Goal: Information Seeking & Learning: Stay updated

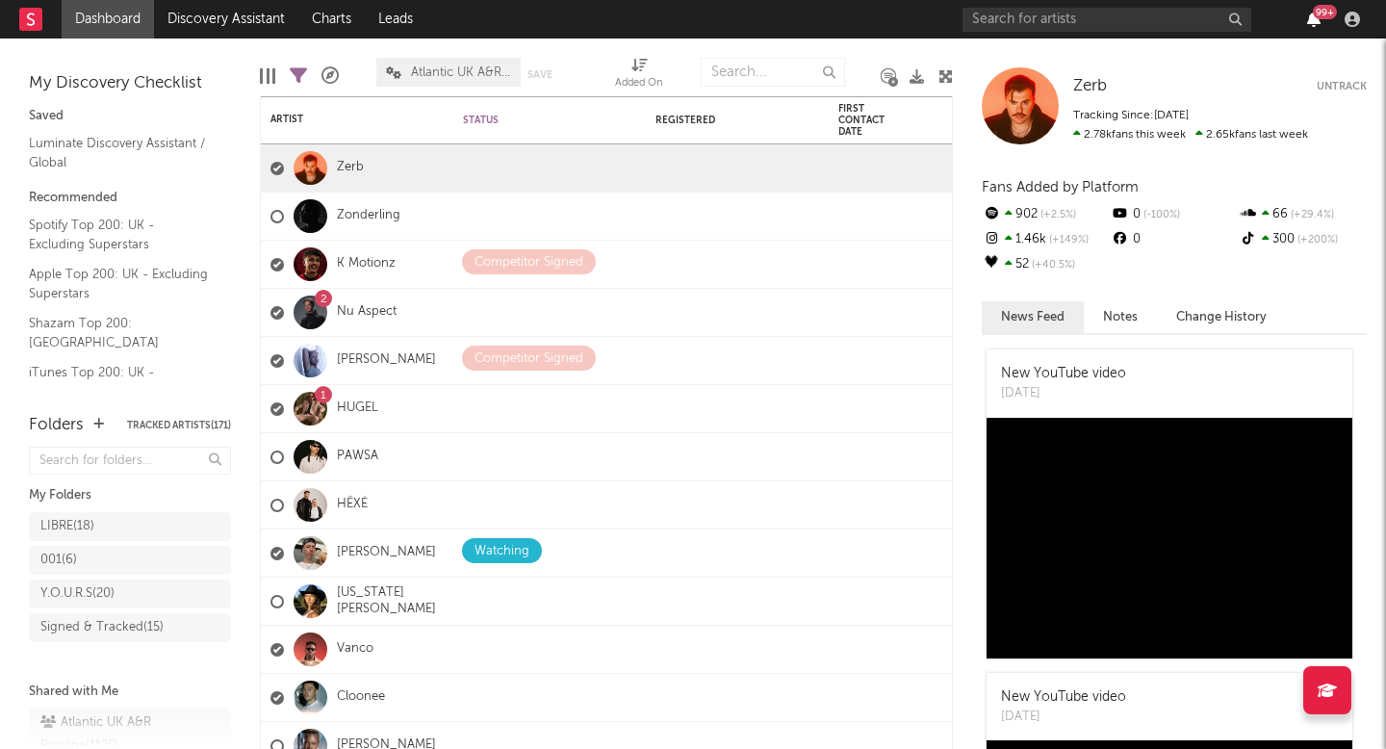
click at [1319, 23] on icon "button" at bounding box center [1313, 19] width 13 height 15
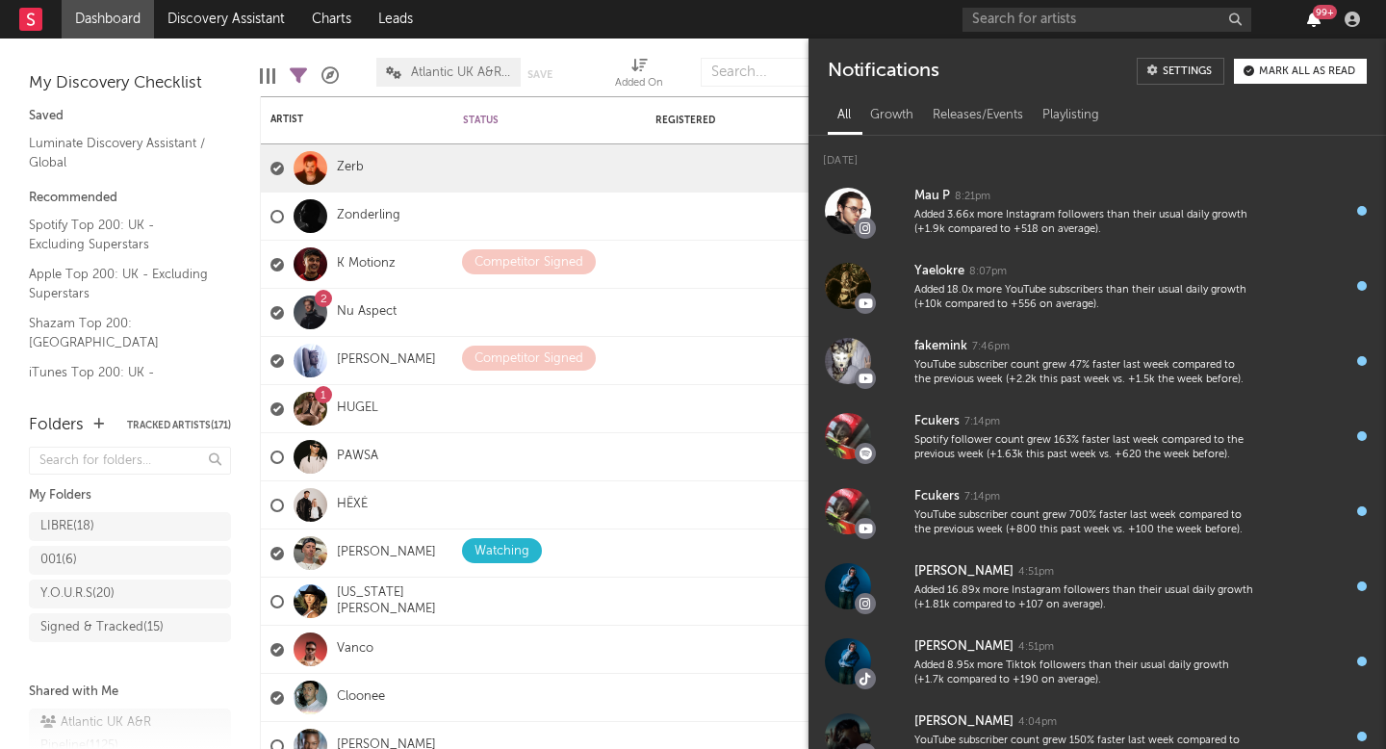
click at [1315, 26] on icon "button" at bounding box center [1313, 19] width 13 height 15
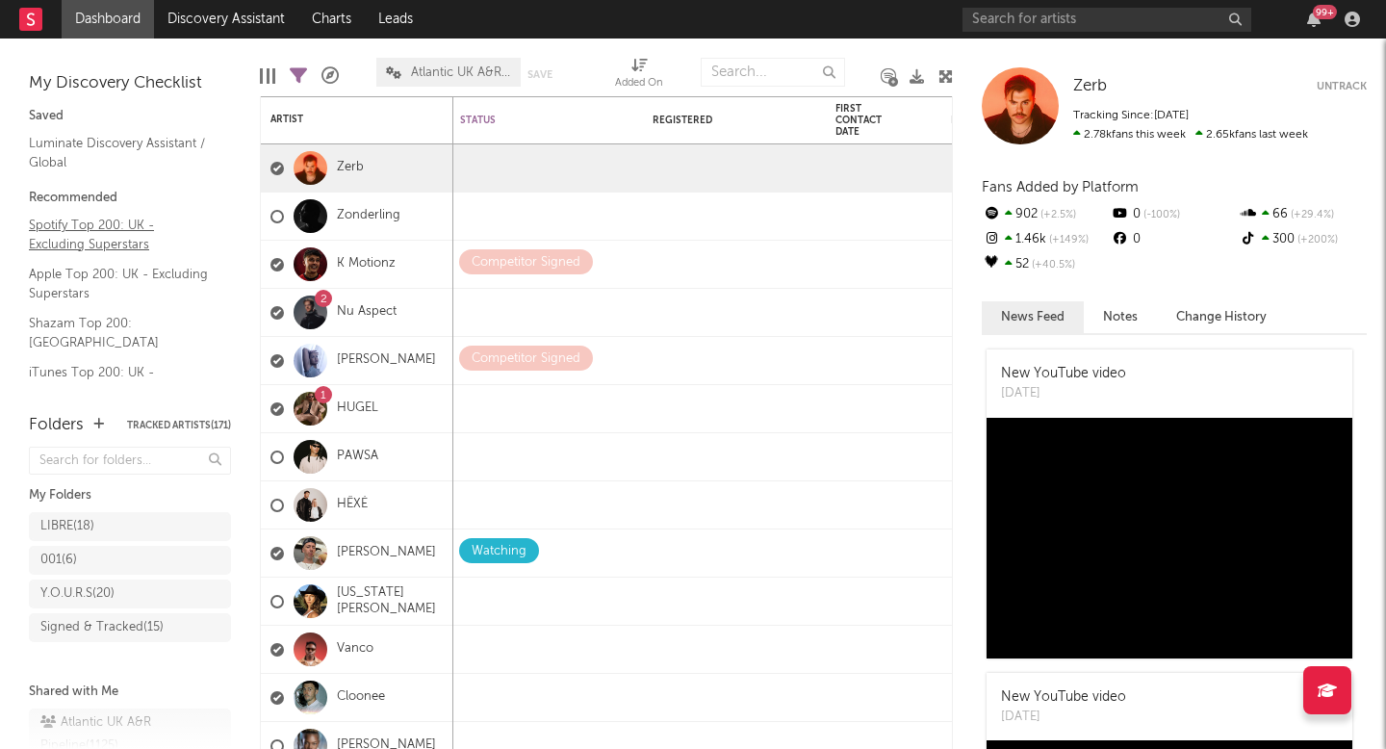
click at [59, 218] on link "Spotify Top 200: UK - Excluding Superstars" at bounding box center [120, 234] width 183 height 39
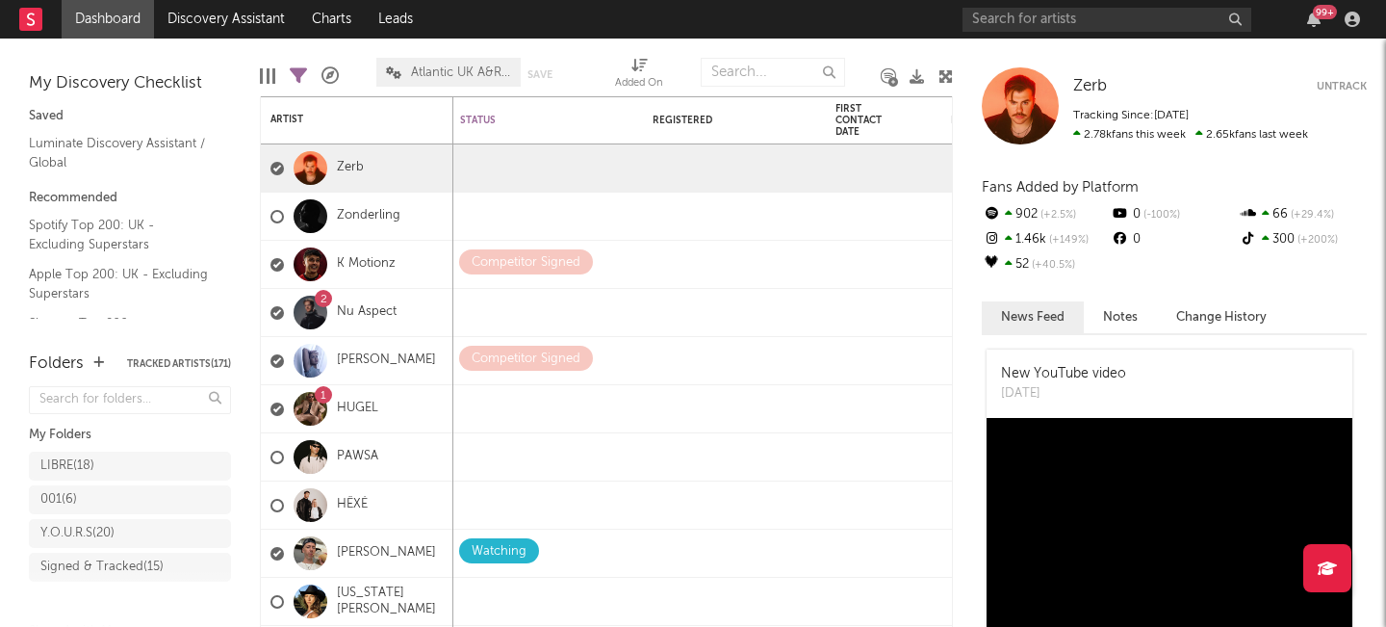
click at [1318, 17] on div "99 +" at bounding box center [1325, 12] width 24 height 14
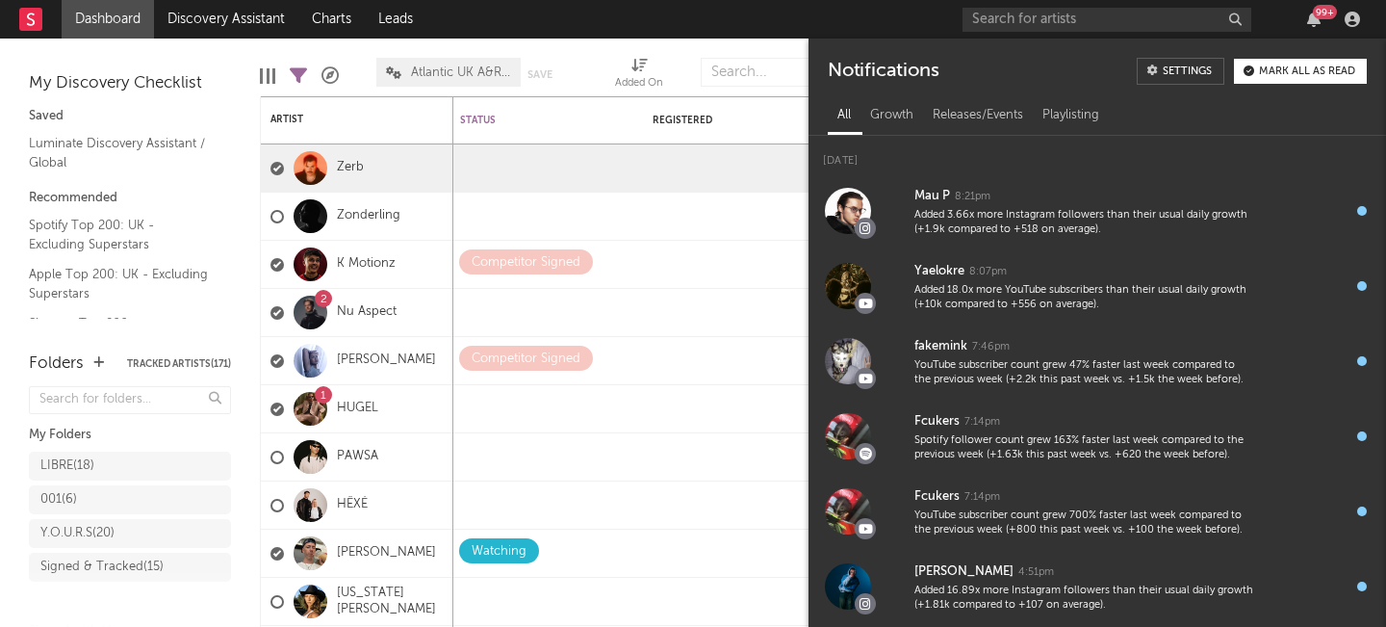
click at [1318, 17] on div "99 +" at bounding box center [1325, 12] width 24 height 14
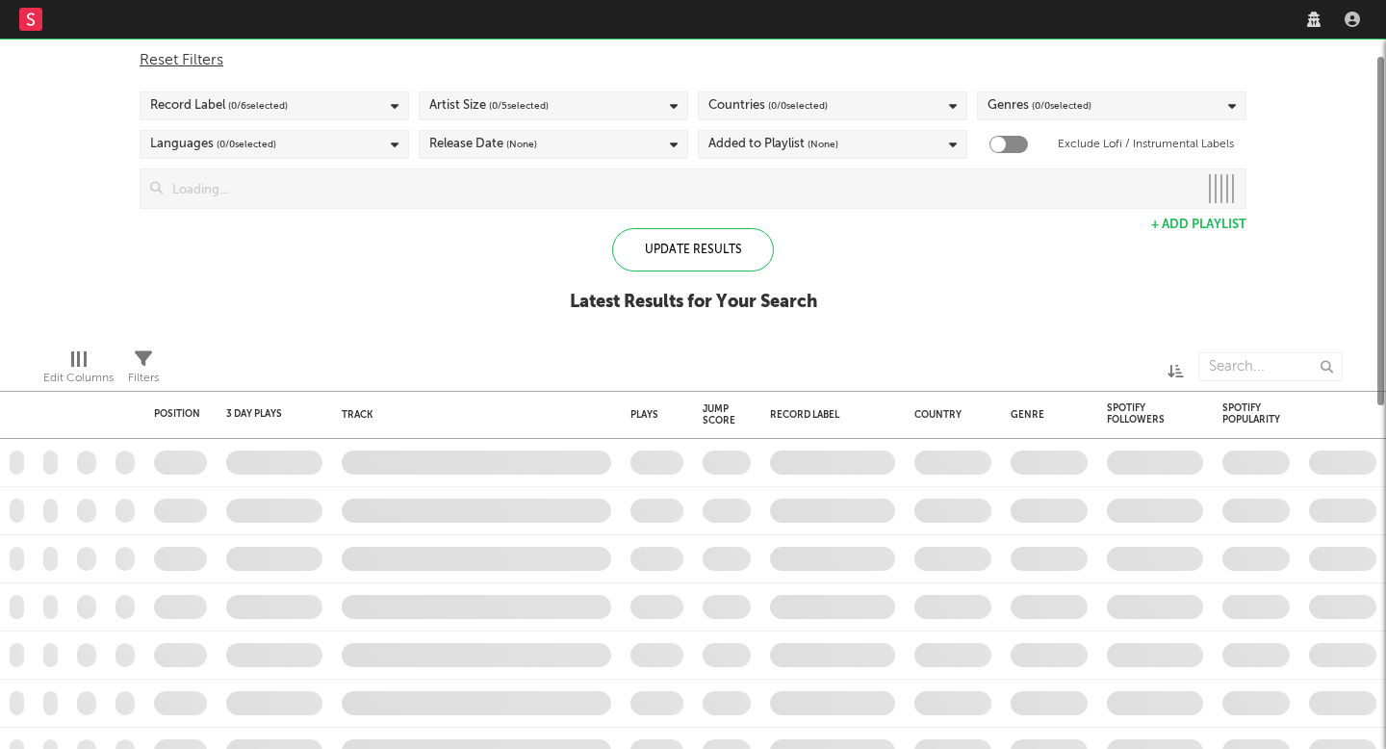
checkbox input "true"
